Goal: Navigation & Orientation: Find specific page/section

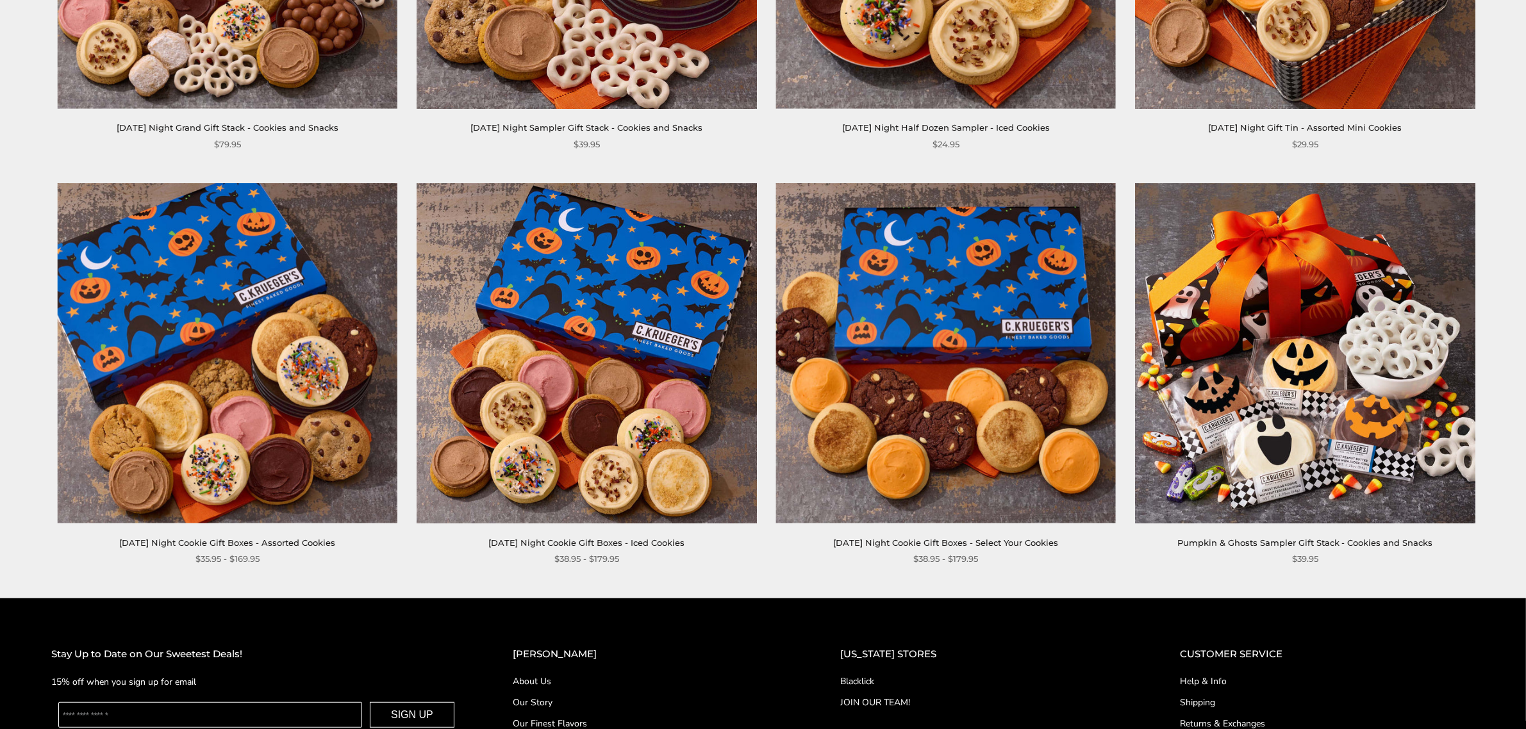
click at [941, 420] on img at bounding box center [946, 353] width 340 height 340
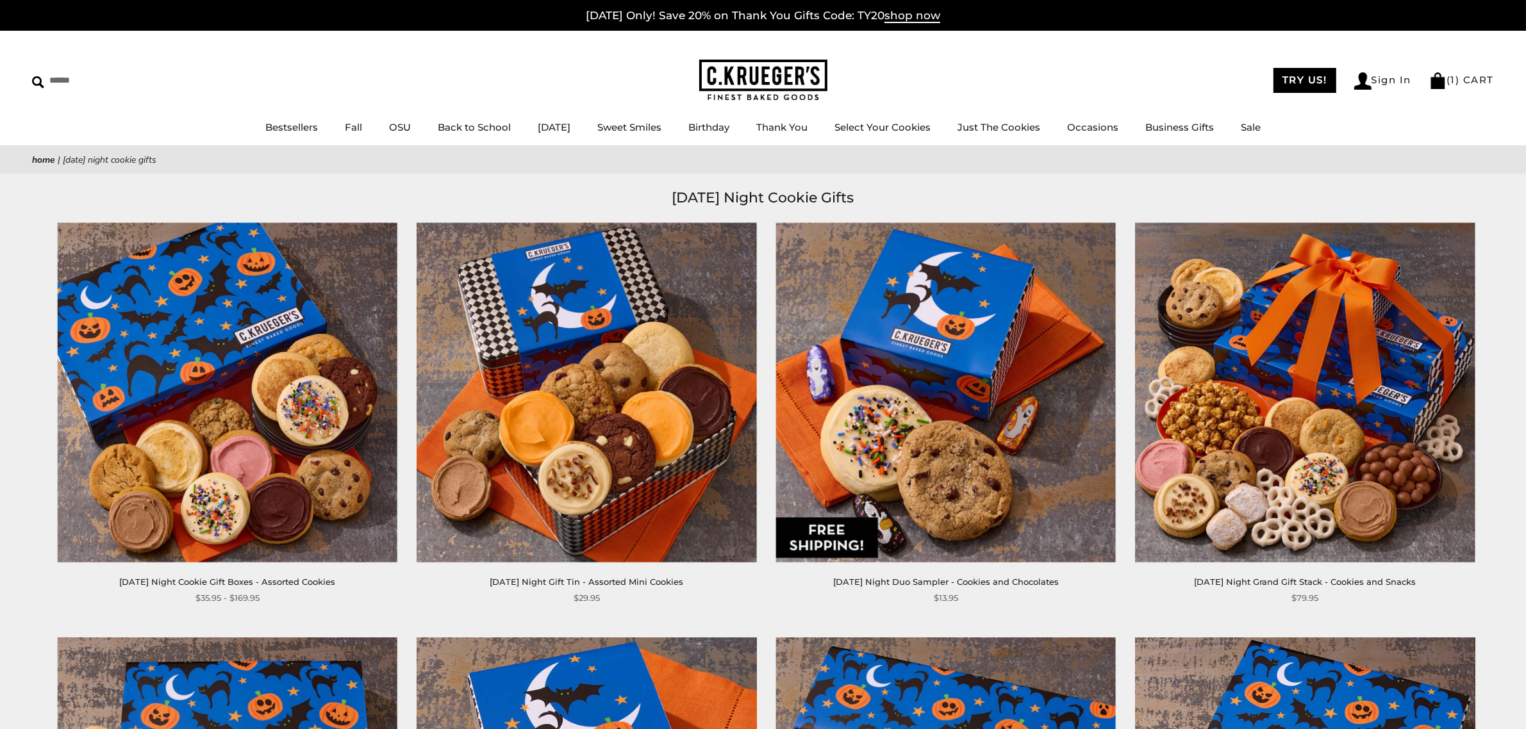
click at [776, 78] on img at bounding box center [763, 81] width 128 height 42
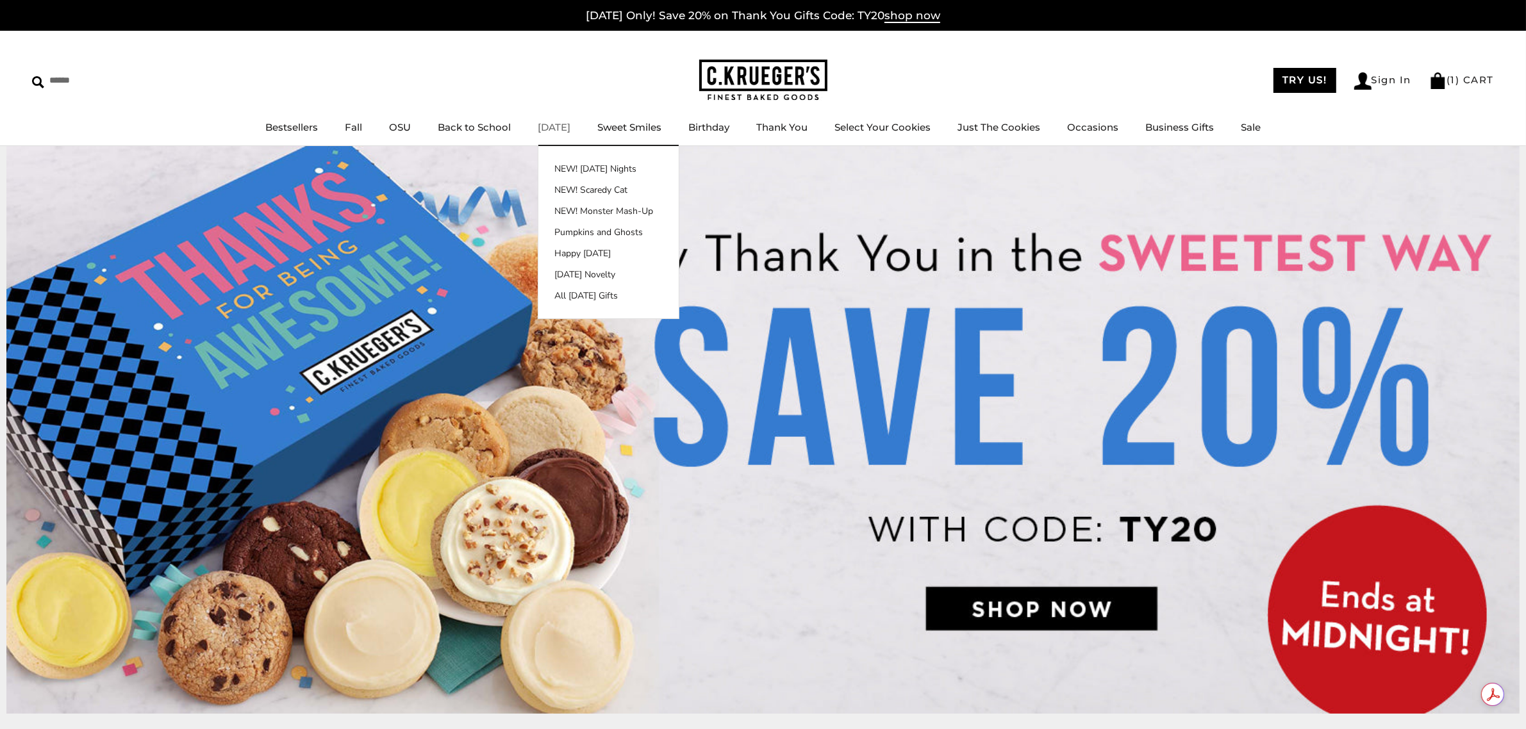
click at [565, 126] on link "[DATE]" at bounding box center [554, 127] width 33 height 12
